Goal: Check status: Check status

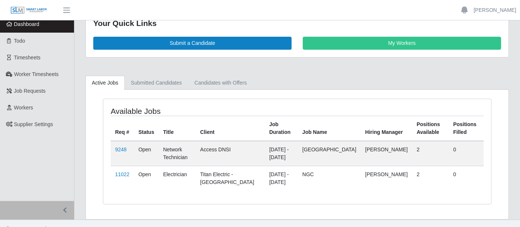
scroll to position [29, 0]
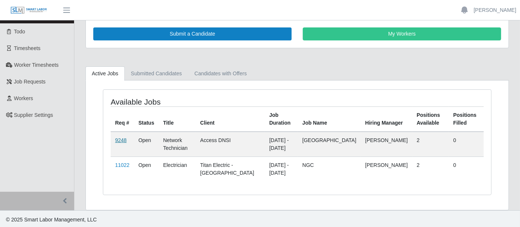
click at [123, 139] on link "9248" at bounding box center [120, 140] width 11 height 6
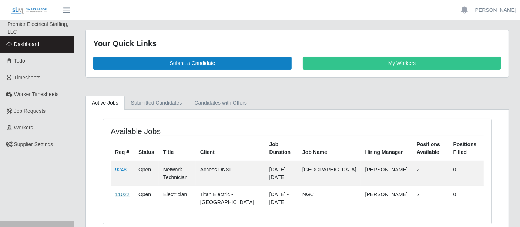
click at [124, 194] on link "11022" at bounding box center [122, 194] width 14 height 6
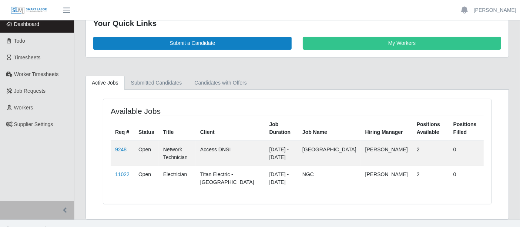
scroll to position [29, 0]
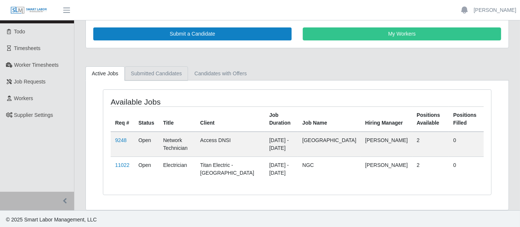
click at [165, 77] on link "Submitted Candidates" at bounding box center [157, 73] width 64 height 14
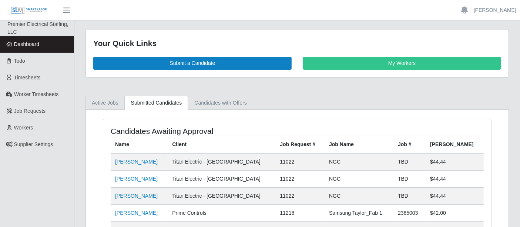
click at [104, 104] on link "Active Jobs" at bounding box center [105, 103] width 39 height 14
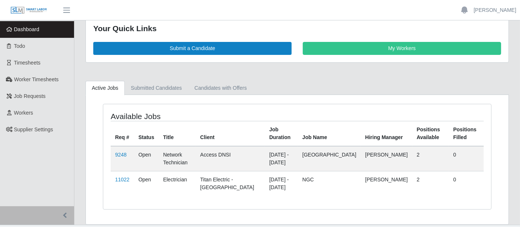
scroll to position [29, 0]
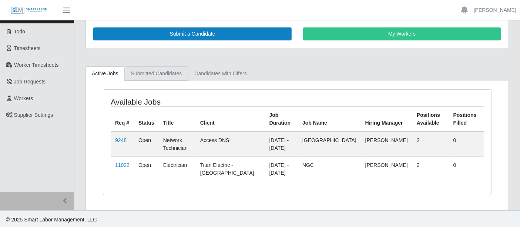
click at [155, 73] on link "Submitted Candidates" at bounding box center [157, 73] width 64 height 14
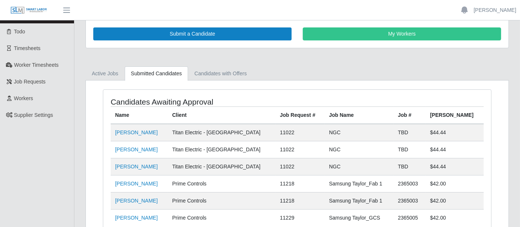
scroll to position [74, 0]
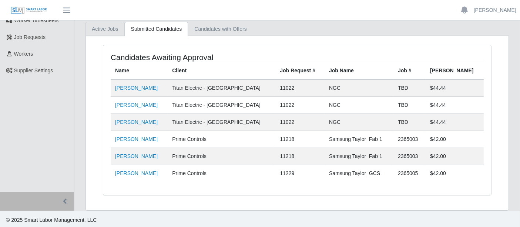
click at [104, 31] on link "Active Jobs" at bounding box center [105, 29] width 39 height 14
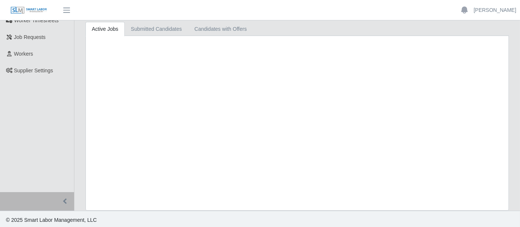
scroll to position [29, 0]
